Goal: Browse casually: Explore the website without a specific task or goal

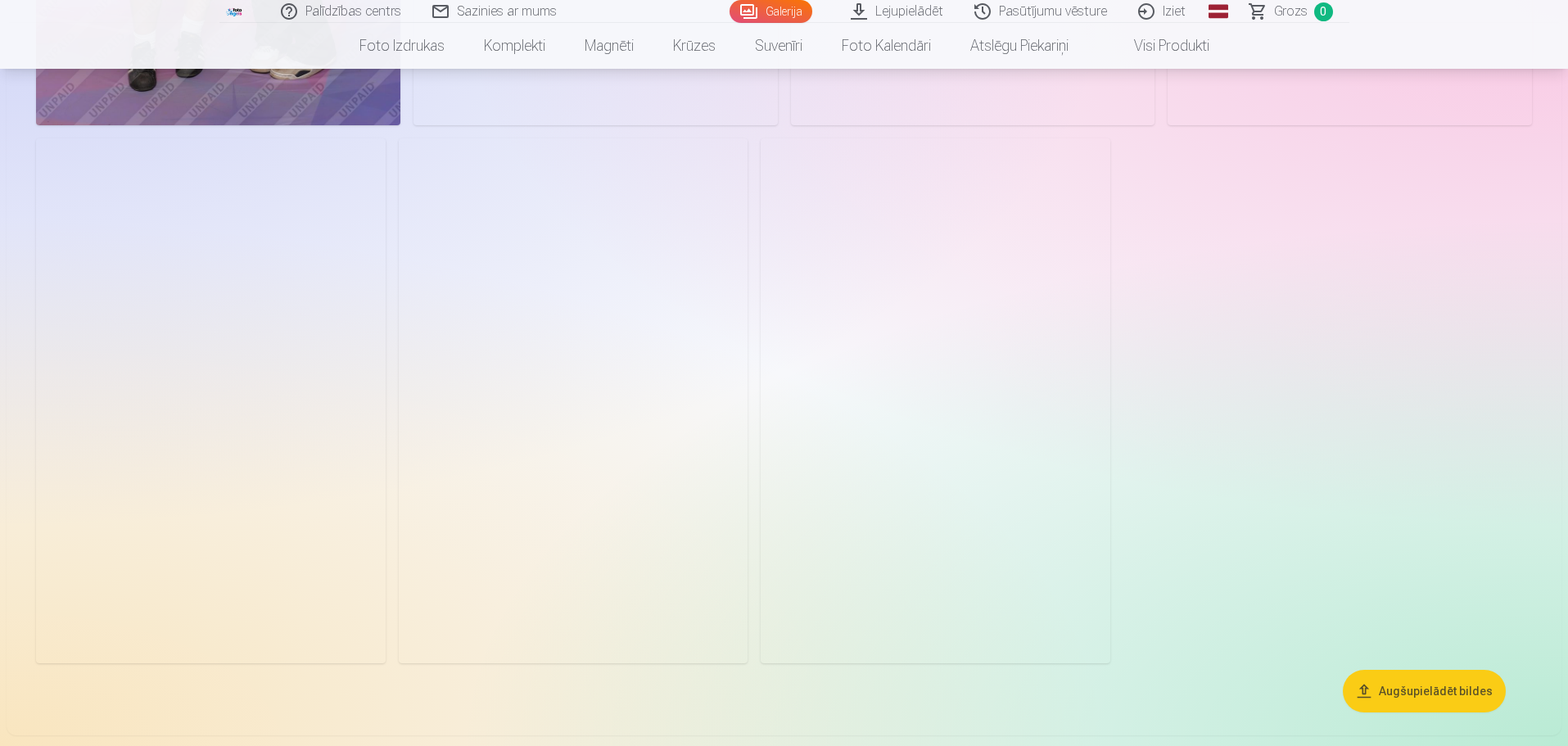
scroll to position [1883, 0]
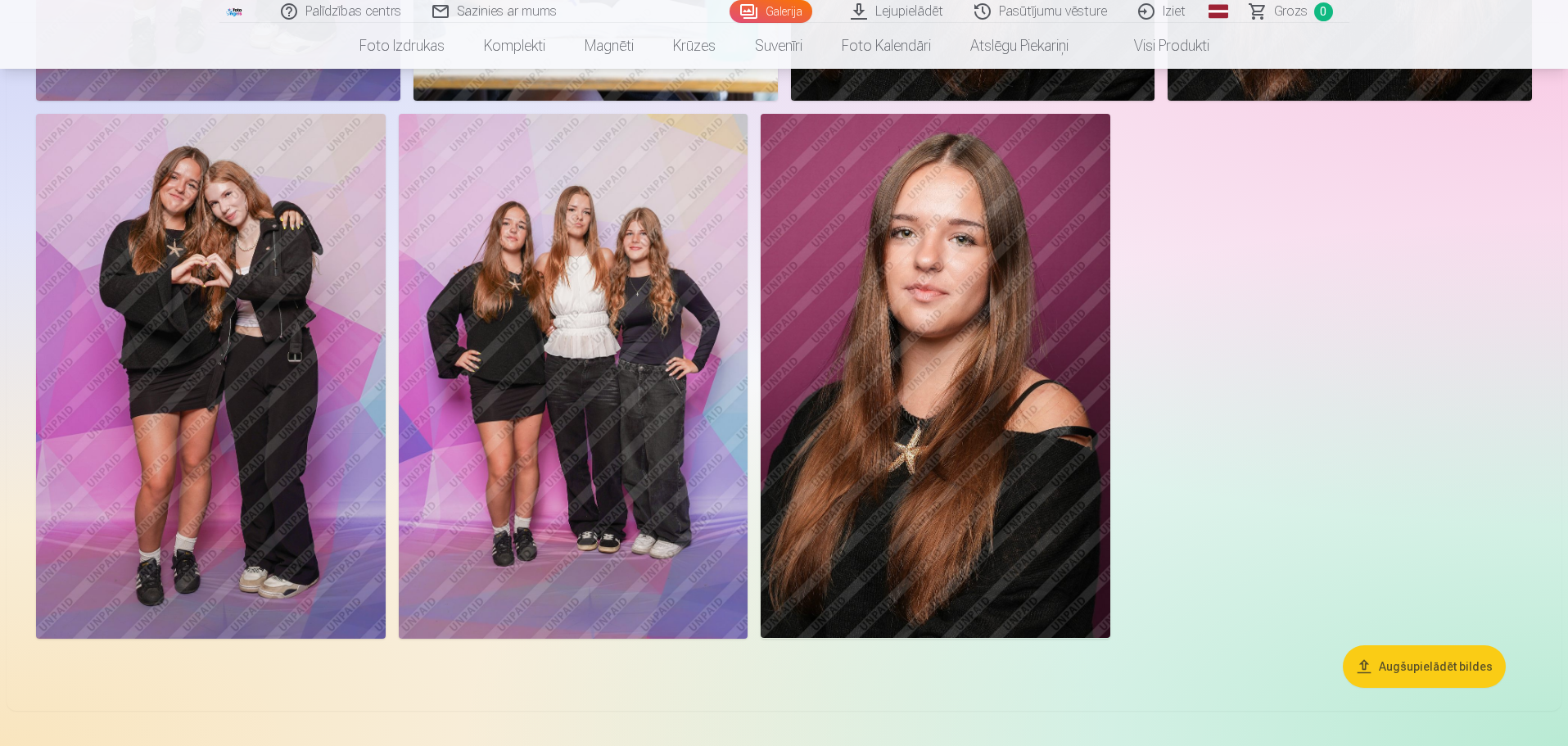
click at [557, 309] on img at bounding box center [574, 375] width 350 height 524
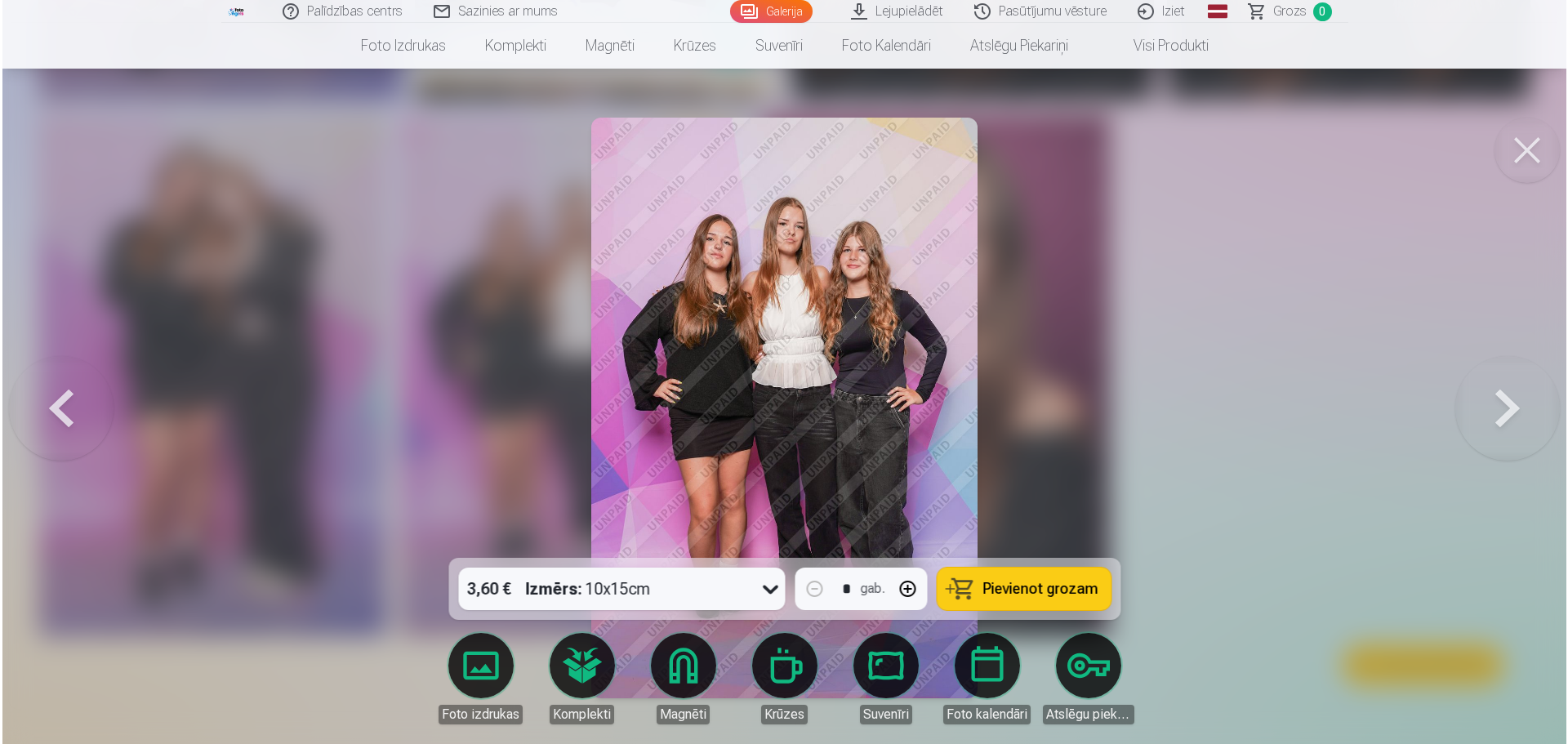
scroll to position [1881, 0]
click at [1514, 155] on button at bounding box center [1529, 150] width 65 height 65
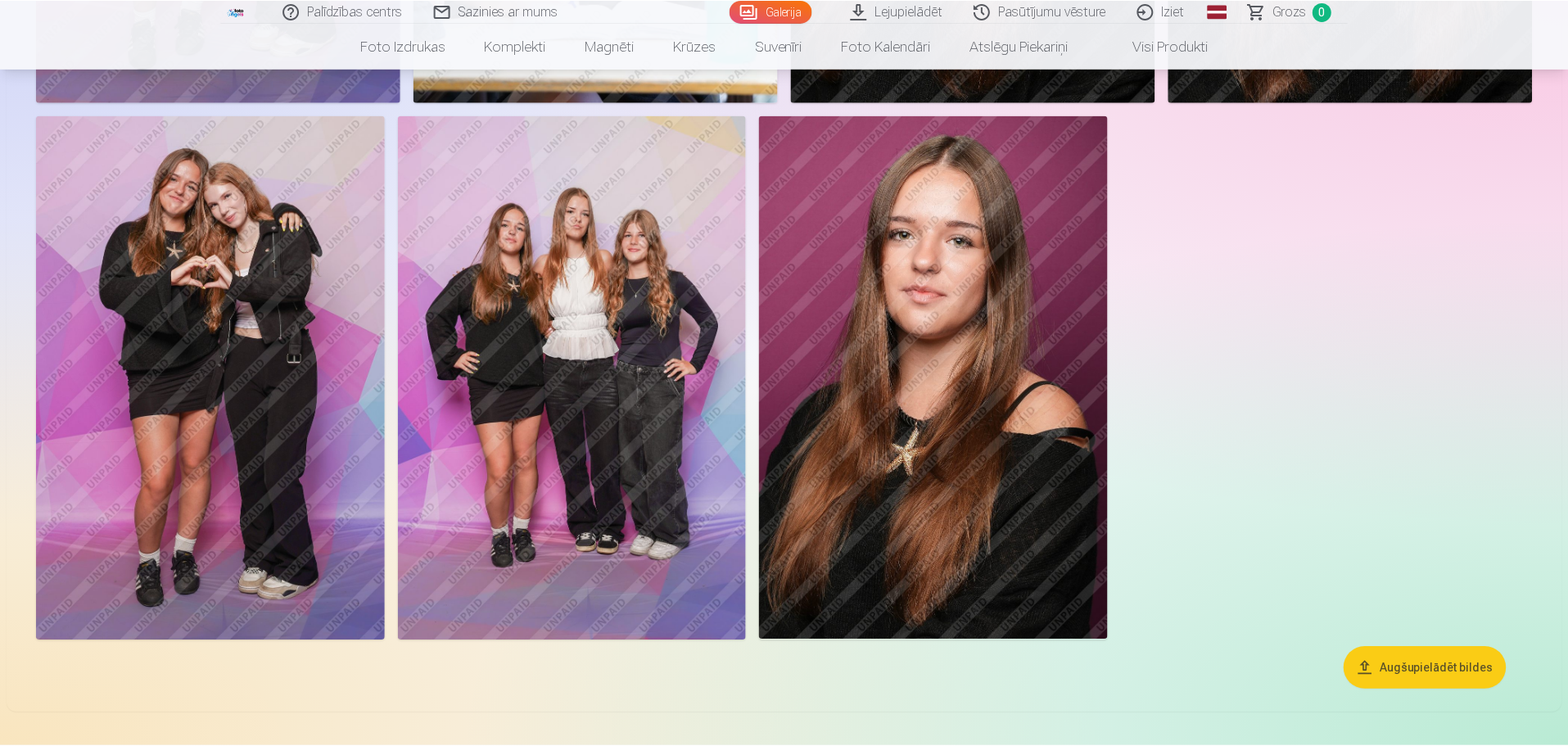
scroll to position [1883, 0]
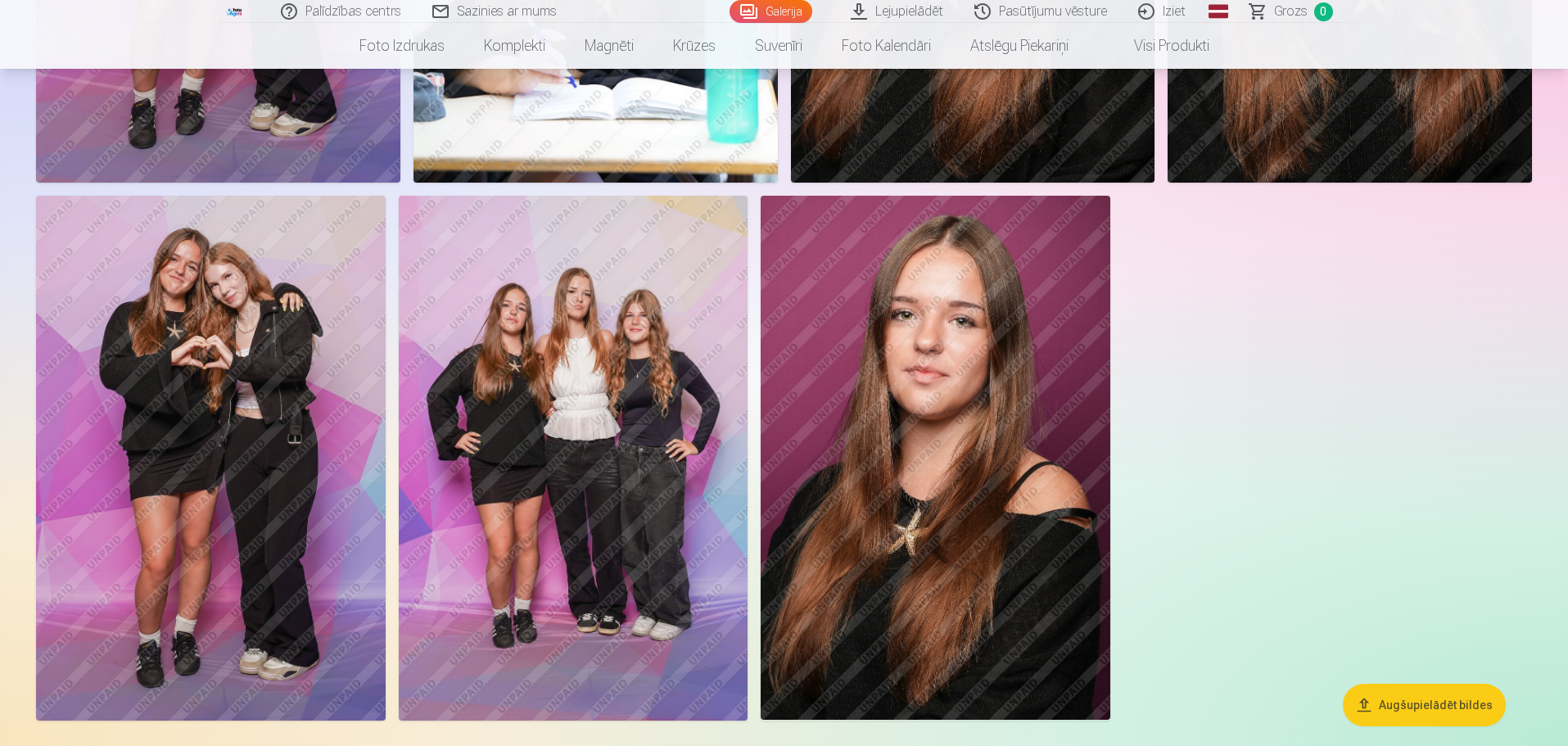
click at [1001, 409] on img at bounding box center [935, 457] width 349 height 524
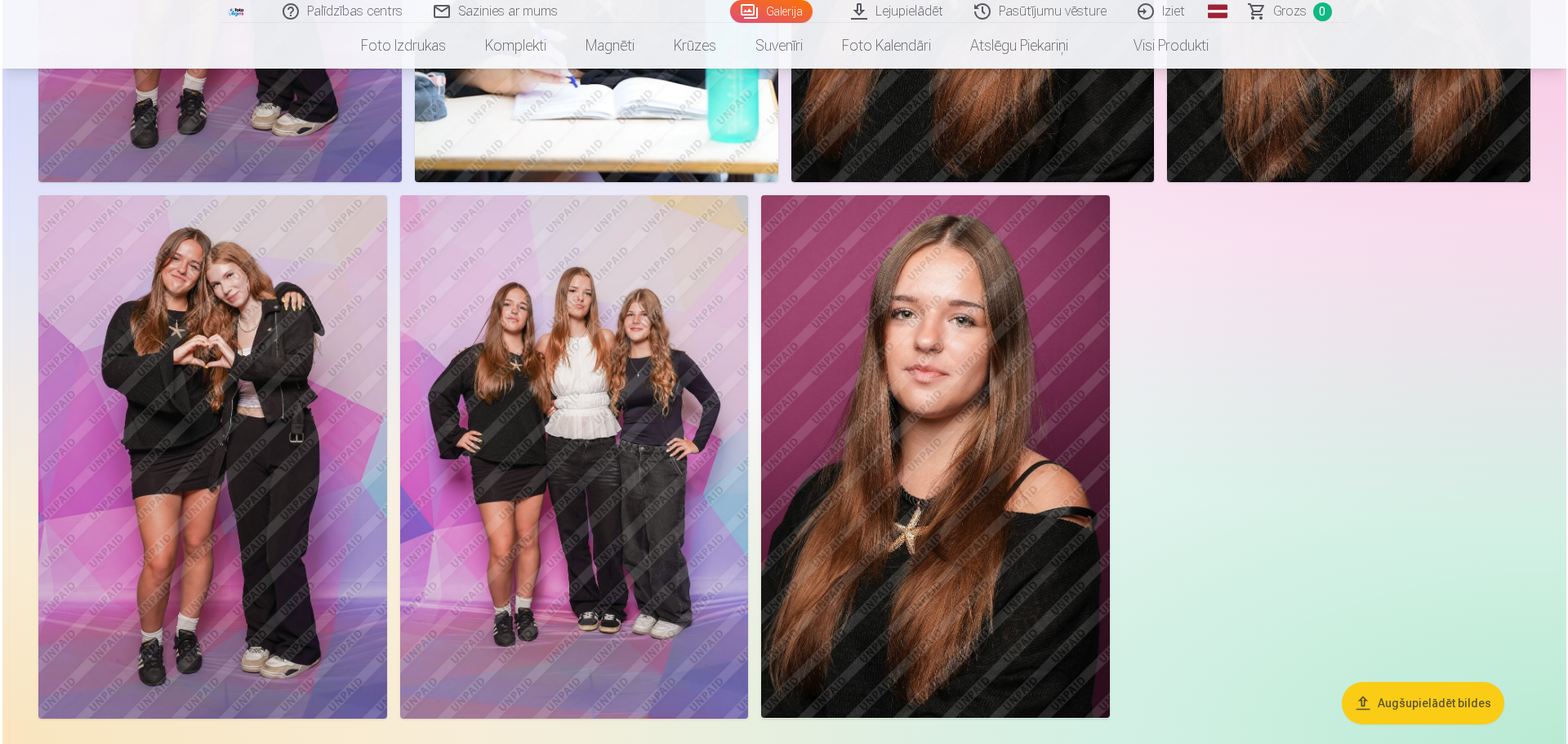
scroll to position [1800, 0]
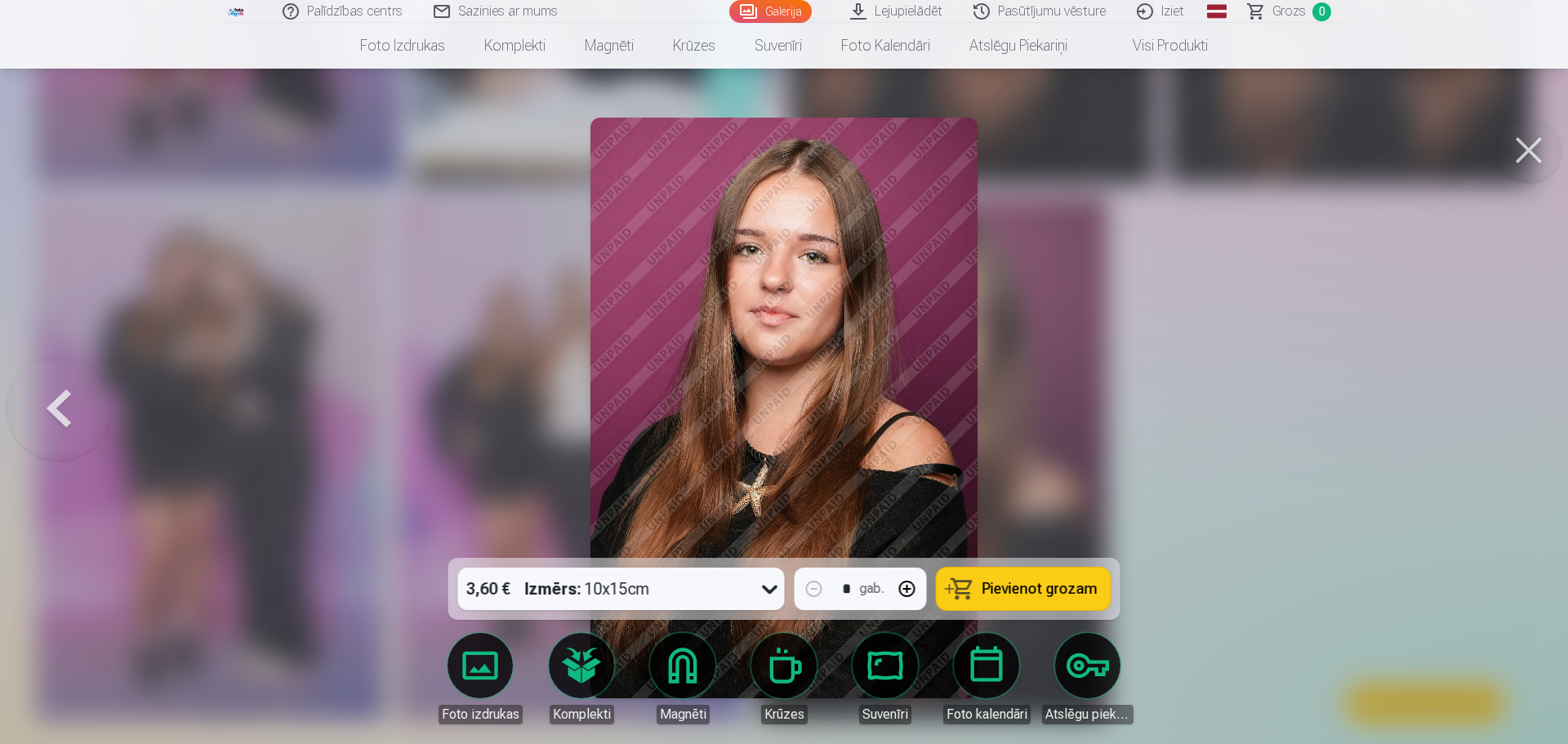
click at [1538, 159] on button at bounding box center [1529, 150] width 65 height 65
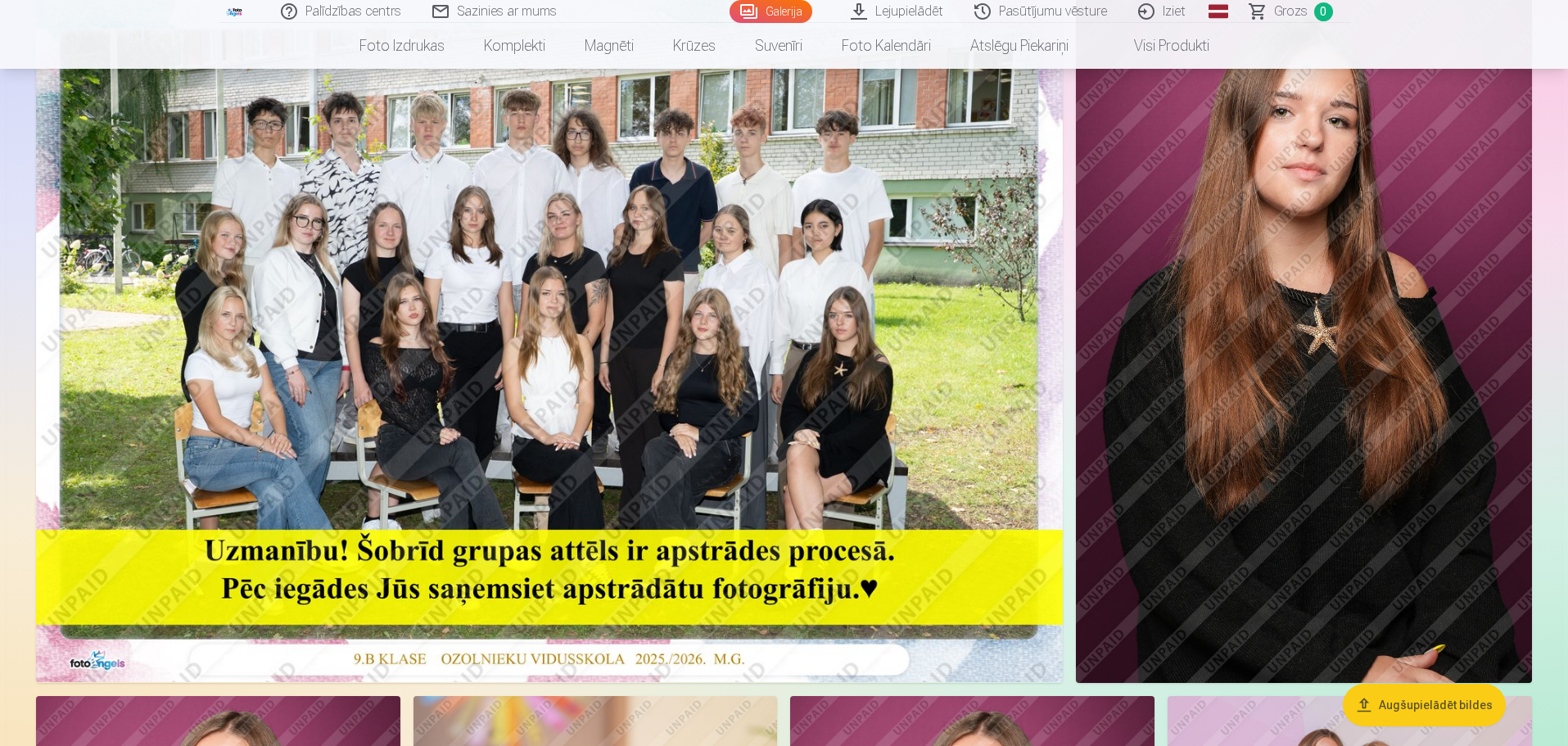
scroll to position [164, 0]
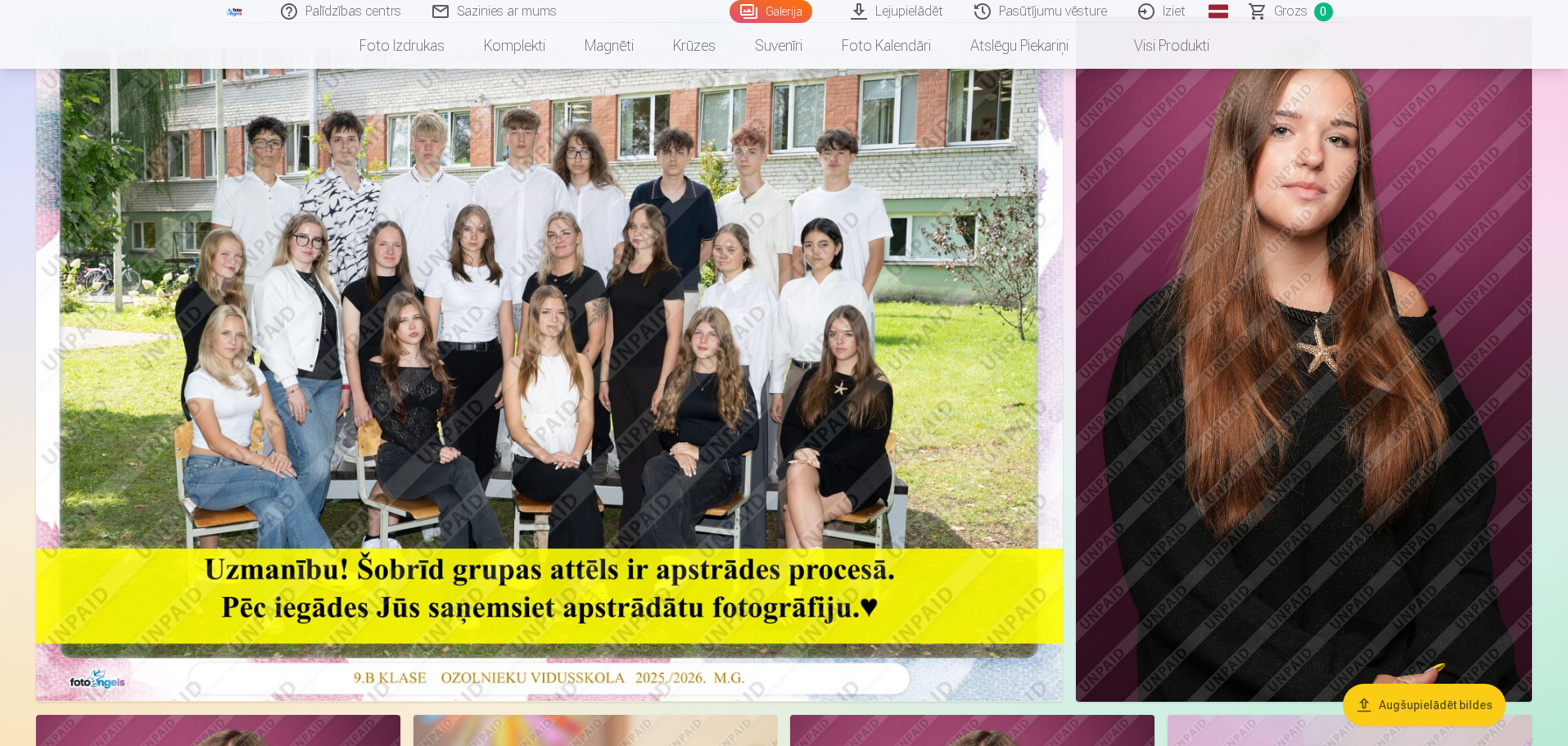
click at [1362, 290] on img at bounding box center [1304, 359] width 456 height 685
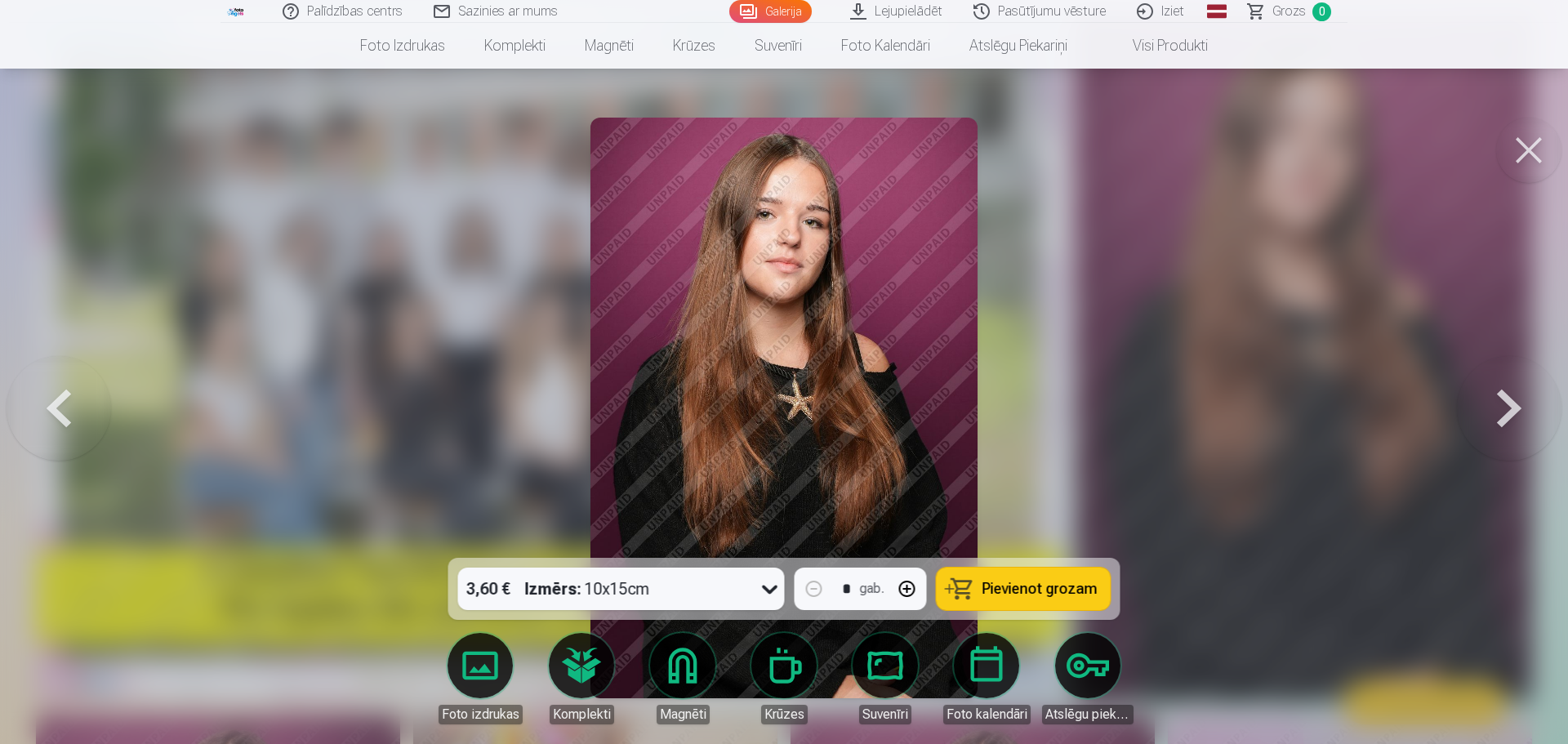
click at [1527, 152] on button at bounding box center [1529, 150] width 65 height 65
